Goal: Check status: Check status

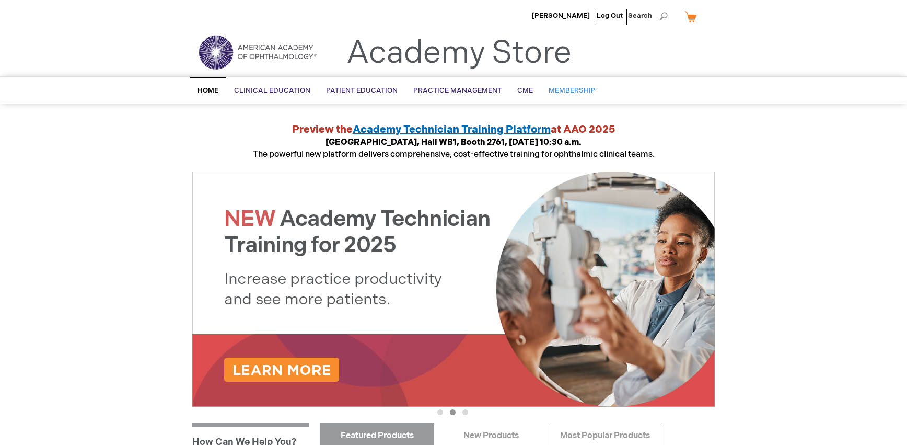
click at [578, 90] on span "Membership" at bounding box center [572, 90] width 47 height 8
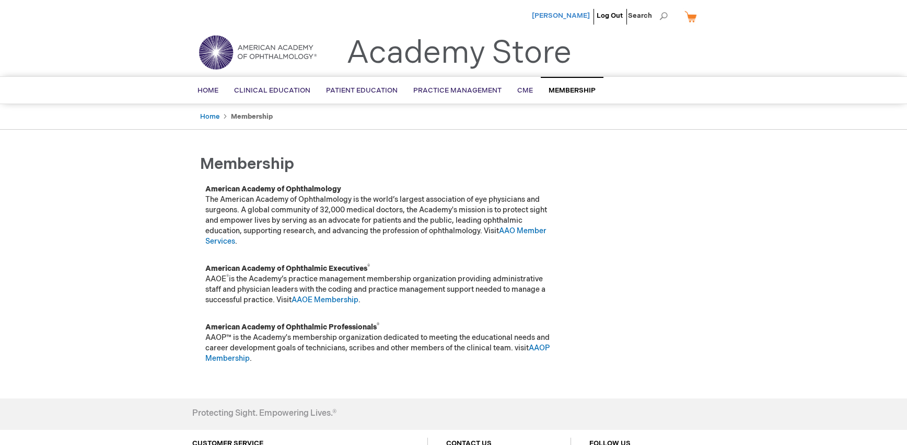
click at [561, 13] on span "[PERSON_NAME]" at bounding box center [561, 15] width 58 height 8
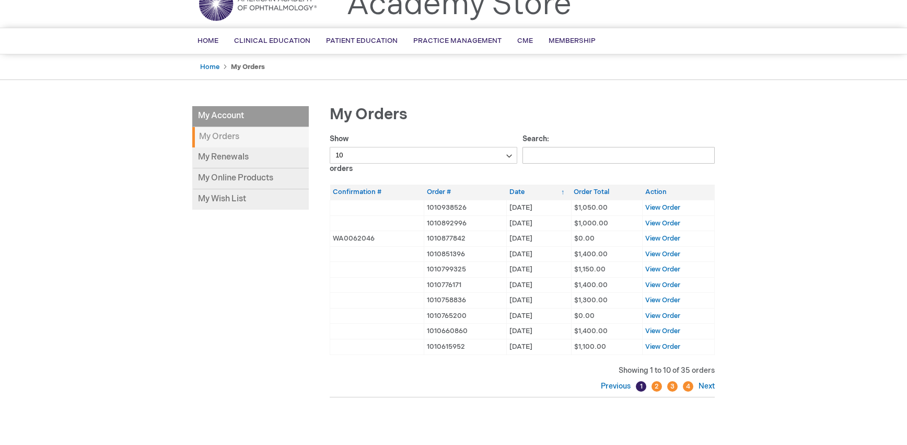
scroll to position [48, 0]
click at [675, 237] on span "View Order" at bounding box center [662, 239] width 35 height 8
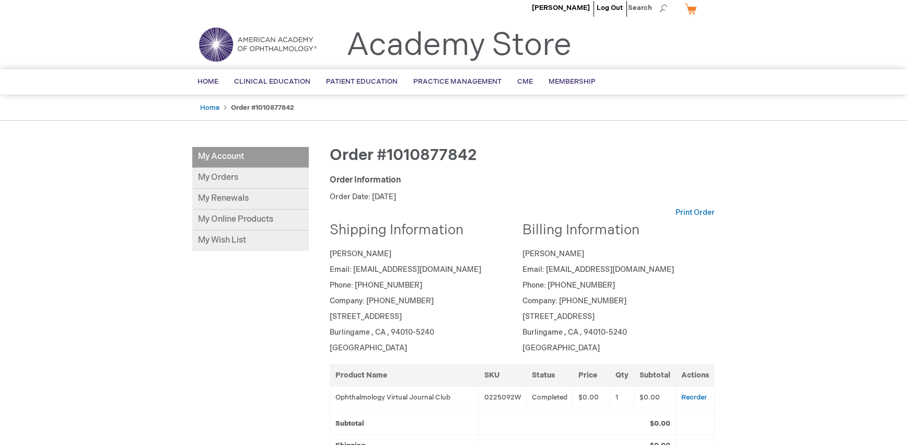
scroll to position [5, 0]
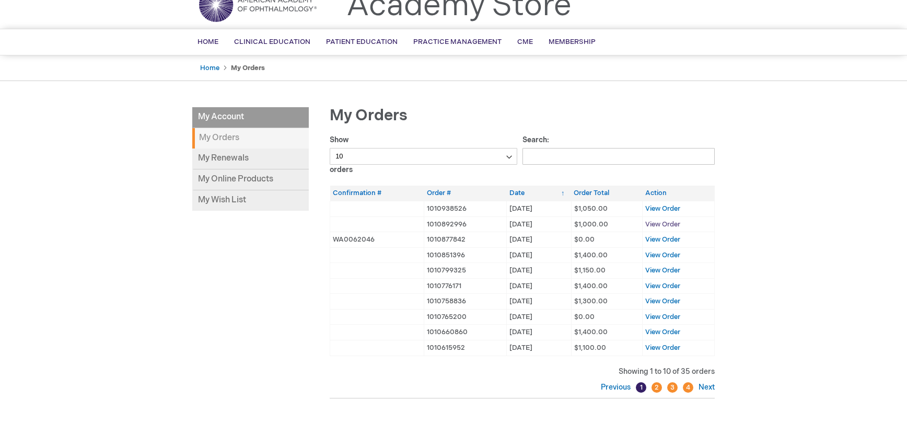
click at [666, 222] on span "View Order" at bounding box center [662, 224] width 35 height 8
click at [666, 206] on span "View Order" at bounding box center [662, 208] width 35 height 8
click at [762, 69] on div "Home My Orders" at bounding box center [453, 68] width 907 height 26
